Goal: Find specific page/section: Find specific page/section

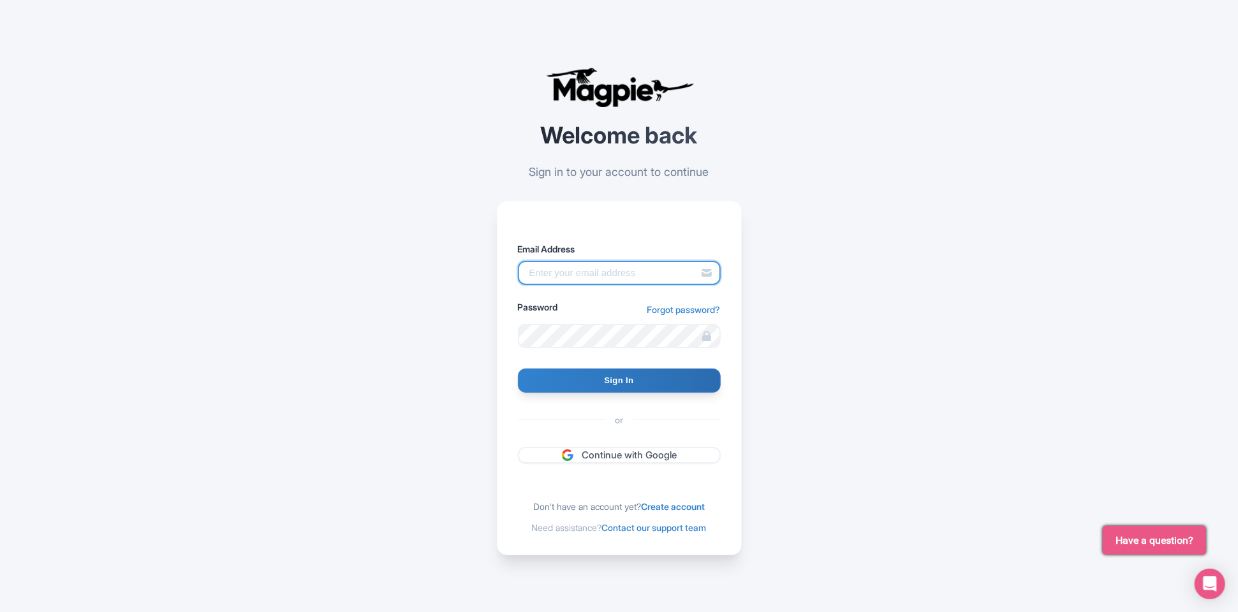
click at [571, 271] on input "Email Address" at bounding box center [619, 273] width 203 height 24
type input "alex.brennan@sportswhereiam.com"
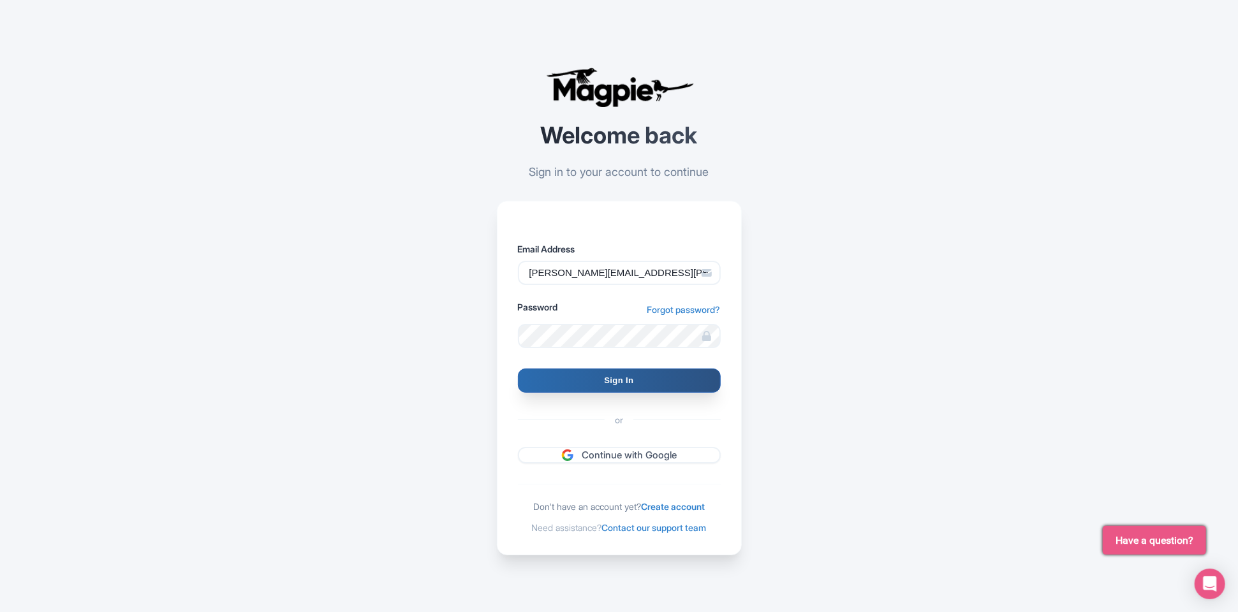
click at [618, 377] on input "Sign In" at bounding box center [619, 381] width 203 height 24
type input "Signing in..."
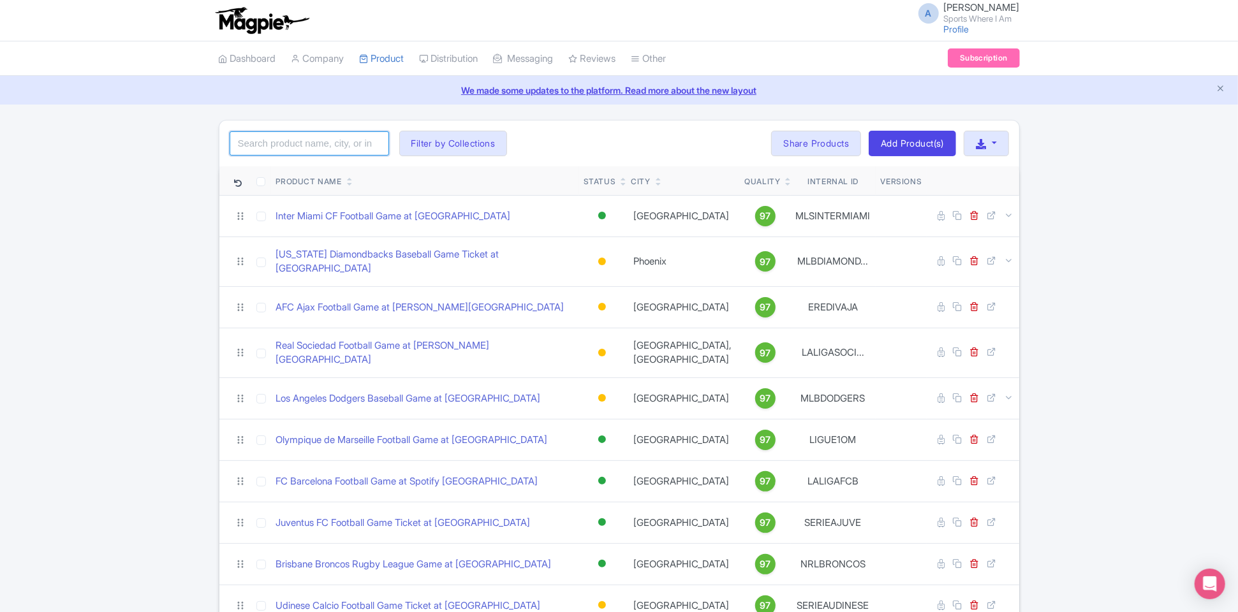
click at [318, 154] on input "search" at bounding box center [309, 143] width 159 height 24
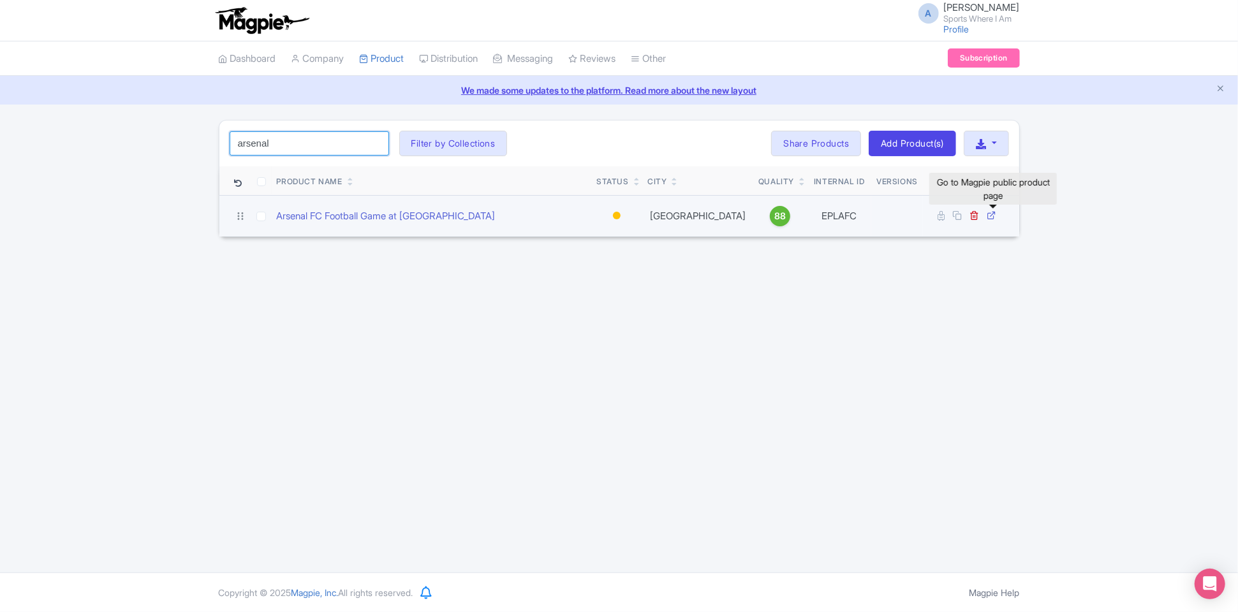
type input "arsenal"
click at [991, 210] on icon at bounding box center [992, 215] width 10 height 10
